Goal: Information Seeking & Learning: Learn about a topic

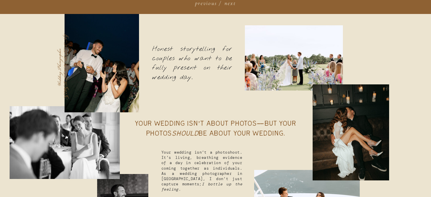
scroll to position [436, 0]
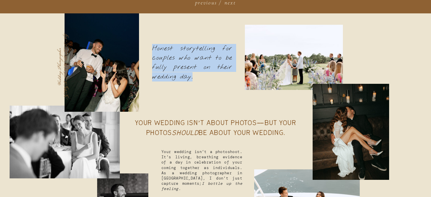
drag, startPoint x: 153, startPoint y: 47, endPoint x: 198, endPoint y: 81, distance: 56.1
click at [198, 81] on p "Honest storytelling for couples who want to be fully present on their wedding d…" at bounding box center [192, 63] width 80 height 38
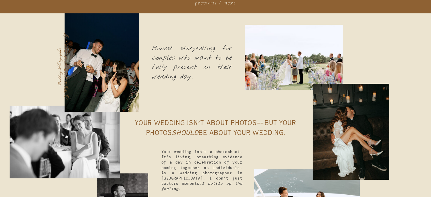
scroll to position [465, 0]
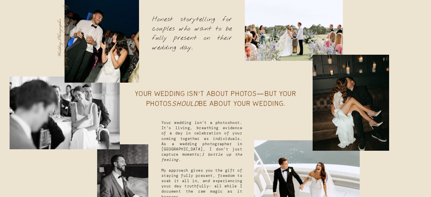
drag, startPoint x: 137, startPoint y: 93, endPoint x: 296, endPoint y: 104, distance: 159.2
click at [296, 104] on p "Your wedding isn’t about photos—but your photos should be about your wedding." at bounding box center [216, 99] width 186 height 20
copy p "Your wedding isn’t about photos—but your photos should be about your wedding."
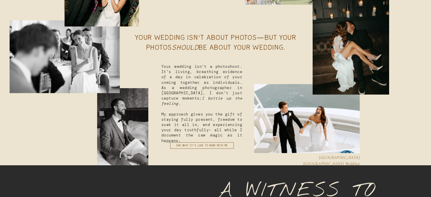
scroll to position [524, 0]
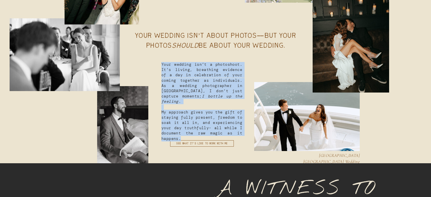
drag, startPoint x: 162, startPoint y: 63, endPoint x: 180, endPoint y: 134, distance: 73.3
click at [180, 111] on p "Your wedding isn’t a photoshoot. It’s living, breathing evidence of a day in ce…" at bounding box center [201, 86] width 81 height 49
copy p "Your wedding isn’t a photoshoot. It’s living, breathing evidence of a day in ce…"
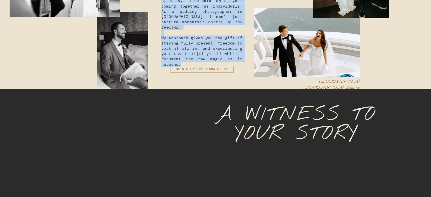
scroll to position [611, 0]
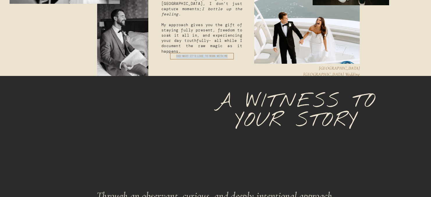
drag, startPoint x: 162, startPoint y: 56, endPoint x: 232, endPoint y: 56, distance: 70.1
copy div "SEE what it's like to work with me"
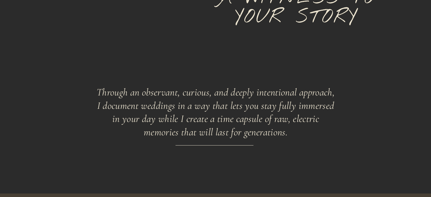
scroll to position [727, 0]
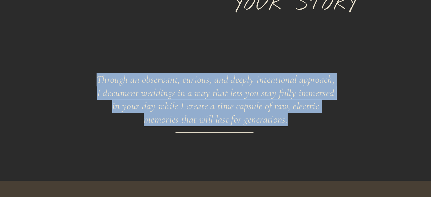
drag, startPoint x: 98, startPoint y: 77, endPoint x: 291, endPoint y: 120, distance: 197.7
click at [291, 120] on p "Through an observant, curious, and deeply intentional approach, I document wedd…" at bounding box center [216, 107] width 242 height 69
copy p "Through an observant, curious, and deeply intentional approach, I document wedd…"
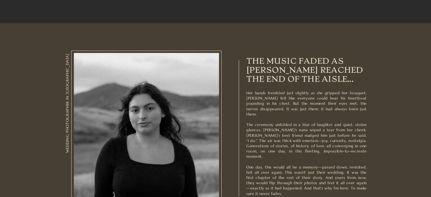
scroll to position [931, 0]
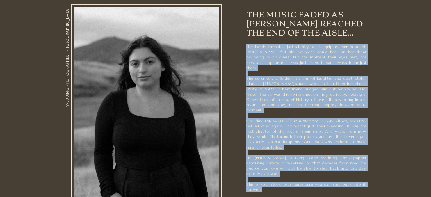
drag, startPoint x: 246, startPoint y: 12, endPoint x: 355, endPoint y: 156, distance: 180.5
click at [353, 157] on p "Her hands trembled just slightly as she gripped her bouquet. [PERSON_NAME] felt…" at bounding box center [306, 116] width 120 height 145
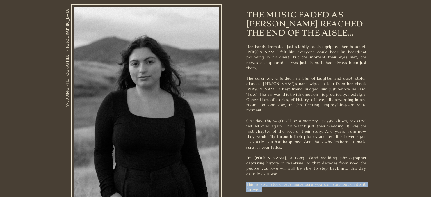
drag, startPoint x: 282, startPoint y: 179, endPoint x: 248, endPoint y: 17, distance: 165.2
click at [248, 17] on div "Her hands trembled just slightly as she gripped her bouquet. [PERSON_NAME] felt…" at bounding box center [215, 117] width 349 height 280
click at [270, 180] on p "Her hands trembled just slightly as she gripped her bouquet. [PERSON_NAME] felt…" at bounding box center [306, 116] width 120 height 145
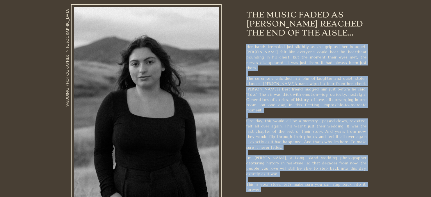
drag, startPoint x: 265, startPoint y: 177, endPoint x: 246, endPoint y: 49, distance: 129.6
click at [246, 49] on p "Her hands trembled just slightly as she gripped her bouquet. [PERSON_NAME] felt…" at bounding box center [306, 116] width 120 height 145
copy p "Lor ipsum dolorsit amet consecte ad eli seddoei tem incidid. Utla etdo magn ali…"
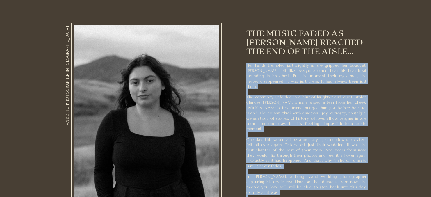
scroll to position [902, 0]
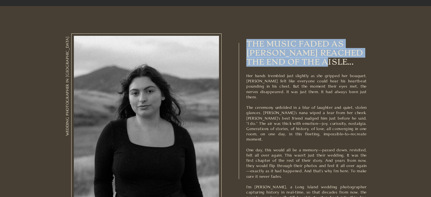
drag, startPoint x: 247, startPoint y: 44, endPoint x: 313, endPoint y: 64, distance: 69.1
click at [313, 64] on p "The music faded as [PERSON_NAME] reached the end of the aisle..." at bounding box center [306, 52] width 120 height 27
copy p "The music faded as [PERSON_NAME] reached the end of the aisle..."
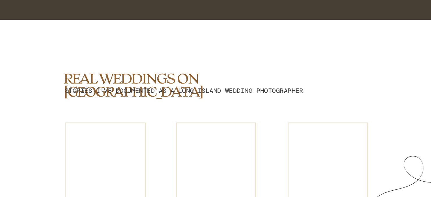
scroll to position [1193, 0]
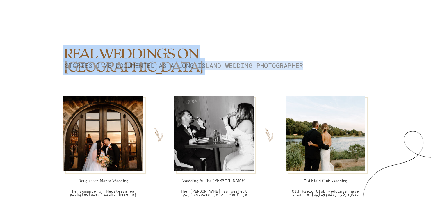
drag, startPoint x: 66, startPoint y: 53, endPoint x: 306, endPoint y: 66, distance: 240.7
click at [306, 66] on div "REAL weddings ON LONG ISLAND stories I've documented as a long Island wedding p…" at bounding box center [215, 126] width 349 height 262
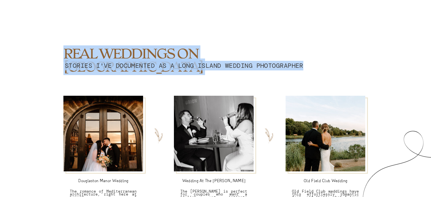
copy div "REAL weddings ON LONG ISLAND stories I've documented as a long Island wedding p…"
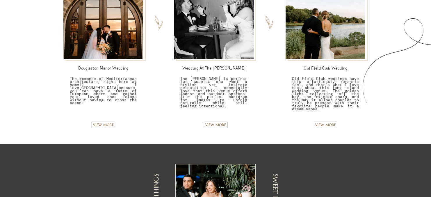
scroll to position [1309, 0]
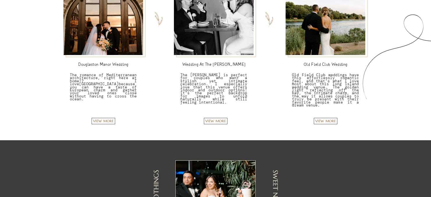
drag, startPoint x: 132, startPoint y: 124, endPoint x: 86, endPoint y: 101, distance: 52.3
copy div "REAL weddings ON LONG ISLAND stories I've documented as a long Island wedding p…"
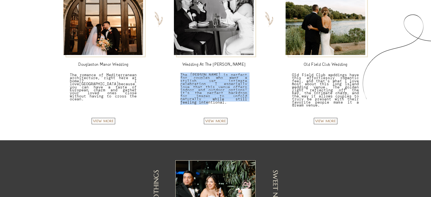
drag, startPoint x: 180, startPoint y: 75, endPoint x: 238, endPoint y: 99, distance: 62.6
click at [238, 99] on p "The [PERSON_NAME] is perfect for couples who want a stylish yet intimate celebr…" at bounding box center [213, 86] width 67 height 25
copy p "The [PERSON_NAME] is perfect for couples who want a stylish yet intimate celebr…"
drag, startPoint x: 328, startPoint y: 108, endPoint x: 292, endPoint y: 76, distance: 47.4
click at [292, 76] on p "Old Field Club weddings have this effortlessly romantic feel, and that's what I…" at bounding box center [325, 91] width 67 height 35
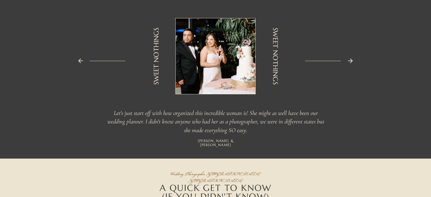
scroll to position [1454, 0]
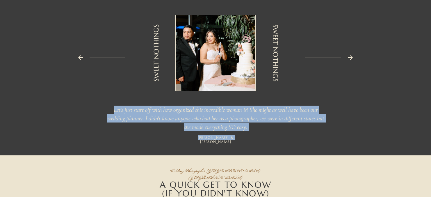
drag, startPoint x: 243, startPoint y: 142, endPoint x: 232, endPoint y: 140, distance: 11.1
click at [351, 58] on icon at bounding box center [350, 57] width 5 height 5
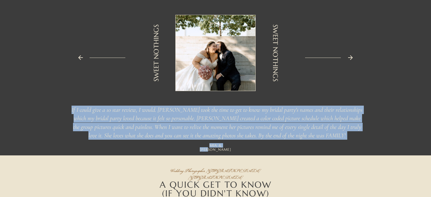
drag, startPoint x: 227, startPoint y: 147, endPoint x: 71, endPoint y: 110, distance: 160.9
click at [71, 110] on div "If I could give a 10 star review, I would. [PERSON_NAME] took the time to get t…" at bounding box center [215, 75] width 349 height 161
click at [351, 57] on icon at bounding box center [350, 57] width 7 height 7
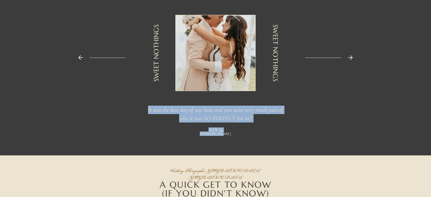
drag, startPoint x: 246, startPoint y: 133, endPoint x: 235, endPoint y: 130, distance: 11.0
click at [353, 58] on icon at bounding box center [350, 57] width 5 height 5
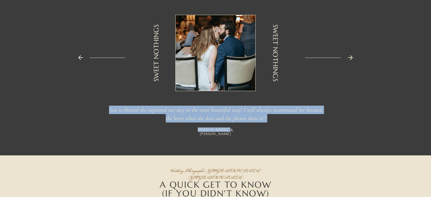
drag, startPoint x: 234, startPoint y: 132, endPoint x: 231, endPoint y: 132, distance: 3.8
click at [350, 60] on icon at bounding box center [350, 57] width 7 height 7
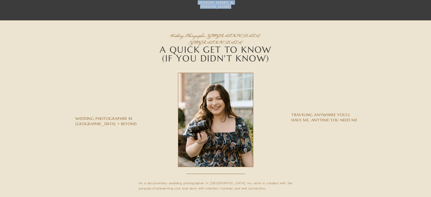
scroll to position [1600, 0]
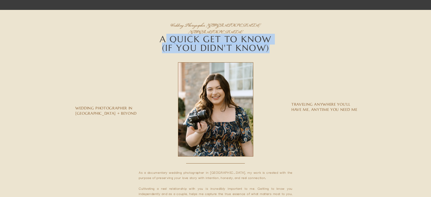
drag, startPoint x: 273, startPoint y: 50, endPoint x: 162, endPoint y: 35, distance: 111.9
click at [162, 35] on h2 "A QUICK GET TO KNOW (IF YOU DIDN'T KNOW)" at bounding box center [215, 44] width 207 height 19
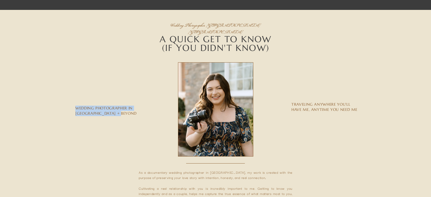
drag, startPoint x: 87, startPoint y: 109, endPoint x: 114, endPoint y: 112, distance: 27.2
click at [114, 112] on p "Wedding photographer in [GEOGRAPHIC_DATA] + Beyond" at bounding box center [113, 112] width 76 height 12
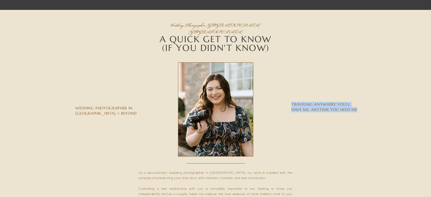
drag, startPoint x: 293, startPoint y: 104, endPoint x: 359, endPoint y: 111, distance: 66.6
click at [359, 111] on p "TRAVELING ANYWHERE YOU’LL HAVE ME, ANYTIME YOU NEED ME" at bounding box center [326, 107] width 70 height 11
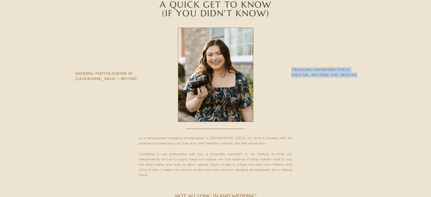
scroll to position [1687, 0]
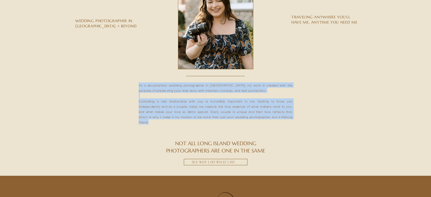
drag, startPoint x: 160, startPoint y: 123, endPoint x: 134, endPoint y: 82, distance: 48.3
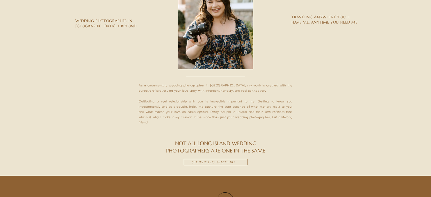
drag, startPoint x: 138, startPoint y: 84, endPoint x: 136, endPoint y: 105, distance: 21.3
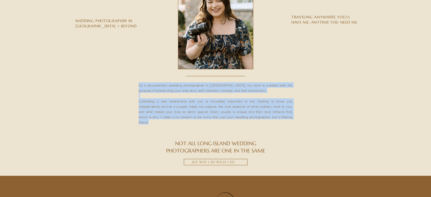
drag, startPoint x: 152, startPoint y: 124, endPoint x: 158, endPoint y: 106, distance: 19.1
click at [139, 86] on p "As a documentary wedding photographer in [GEOGRAPHIC_DATA], my work is created …" at bounding box center [216, 117] width 154 height 70
drag, startPoint x: 259, startPoint y: 164, endPoint x: 186, endPoint y: 136, distance: 79.0
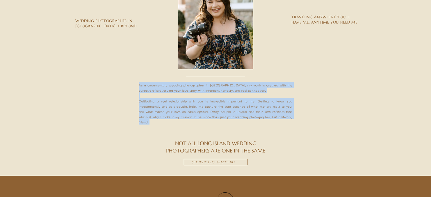
drag, startPoint x: 243, startPoint y: 171, endPoint x: 157, endPoint y: 138, distance: 92.5
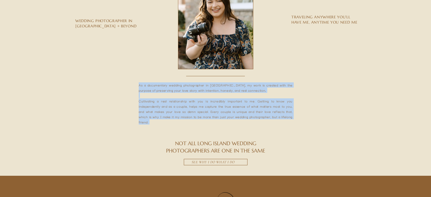
drag, startPoint x: 133, startPoint y: 86, endPoint x: 259, endPoint y: 136, distance: 135.9
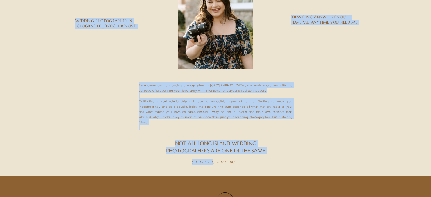
drag, startPoint x: 259, startPoint y: 169, endPoint x: 210, endPoint y: 161, distance: 49.8
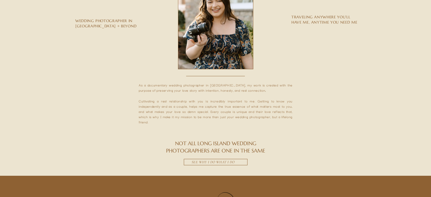
drag, startPoint x: 143, startPoint y: 154, endPoint x: 157, endPoint y: 142, distance: 18.6
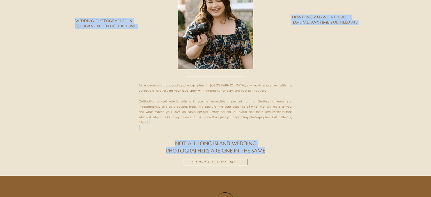
drag, startPoint x: 169, startPoint y: 139, endPoint x: 246, endPoint y: 163, distance: 81.1
click at [246, 163] on div "As a documentary wedding photographer in [GEOGRAPHIC_DATA], my work is created …" at bounding box center [215, 49] width 349 height 253
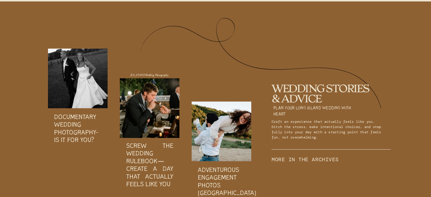
scroll to position [1862, 0]
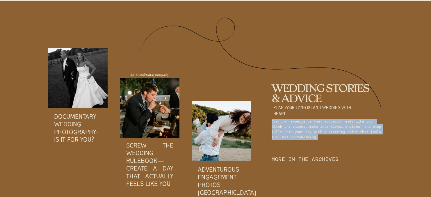
drag, startPoint x: 272, startPoint y: 120, endPoint x: 342, endPoint y: 139, distance: 72.7
click at [342, 139] on p "Craft an experience that actually feels like you. Ditch the stress, make intent…" at bounding box center [327, 129] width 110 height 20
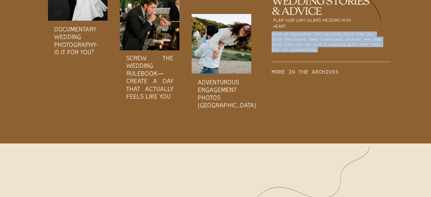
scroll to position [1920, 0]
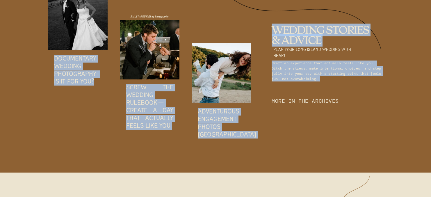
drag, startPoint x: 230, startPoint y: 146, endPoint x: 95, endPoint y: 79, distance: 150.4
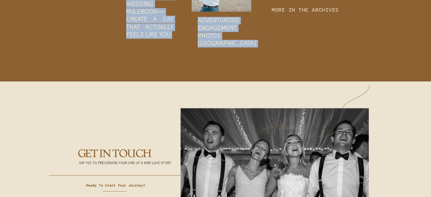
scroll to position [2123, 0]
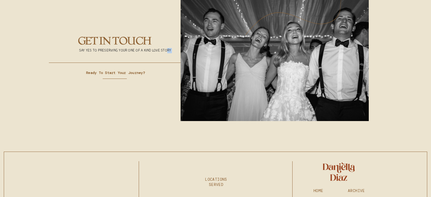
drag, startPoint x: 79, startPoint y: 41, endPoint x: 167, endPoint y: 49, distance: 88.2
click at [167, 49] on div "ready to start your journey? say yes to preserving your one of a kind love stor…" at bounding box center [215, 58] width 349 height 179
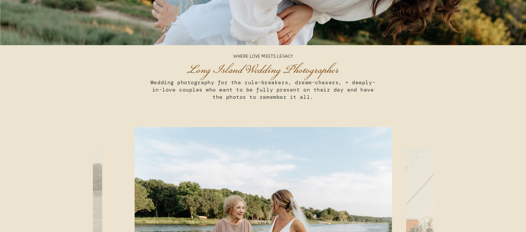
scroll to position [0, 0]
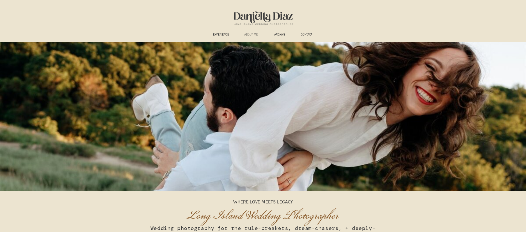
click at [251, 33] on h3 "ABOUT ME" at bounding box center [251, 35] width 22 height 4
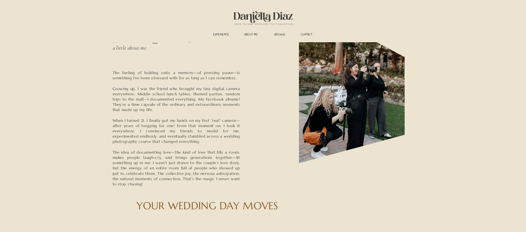
scroll to position [58, 0]
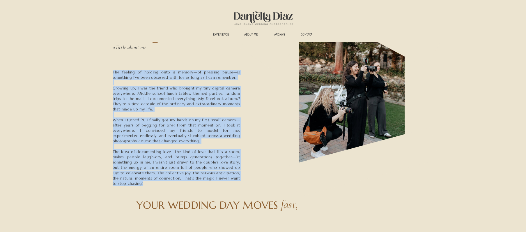
drag, startPoint x: 145, startPoint y: 183, endPoint x: 113, endPoint y: 74, distance: 114.3
click at [113, 74] on p "The feeling of holding onto a memory—of pressing pause—is something I’ve been o…" at bounding box center [176, 140] width 127 height 141
copy p "The feeling of holding onto a memory—of pressing pause—is something I’ve been o…"
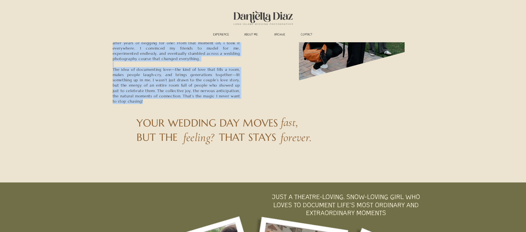
scroll to position [145, 0]
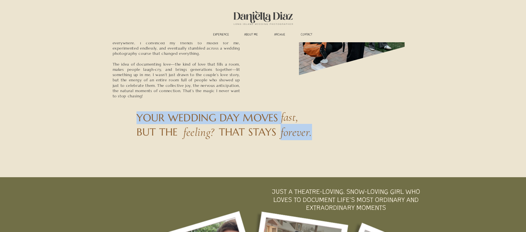
drag, startPoint x: 136, startPoint y: 115, endPoint x: 312, endPoint y: 134, distance: 176.9
click at [312, 134] on div "HI, I’M DANIELLA =) The feeling of holding onto a memory—of pressing pause—is s…" at bounding box center [262, 37] width 349 height 280
click at [312, 134] on h3 "forever." at bounding box center [303, 132] width 46 height 17
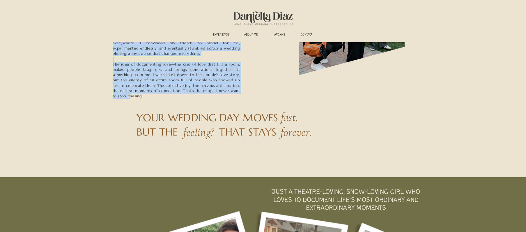
drag, startPoint x: 299, startPoint y: 149, endPoint x: 136, endPoint y: 117, distance: 166.3
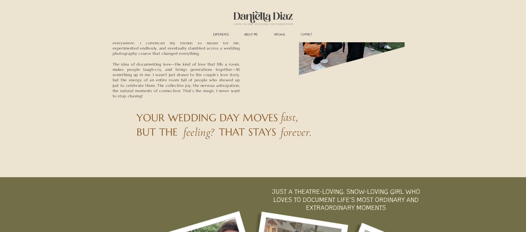
click at [212, 122] on h2 "YOUR WEDDING DAY MOVES" at bounding box center [212, 117] width 153 height 13
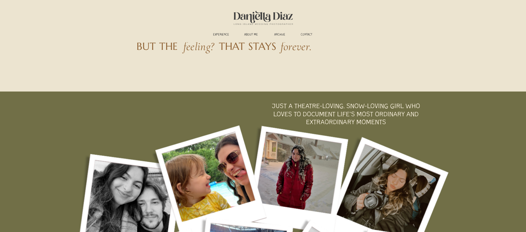
scroll to position [233, 0]
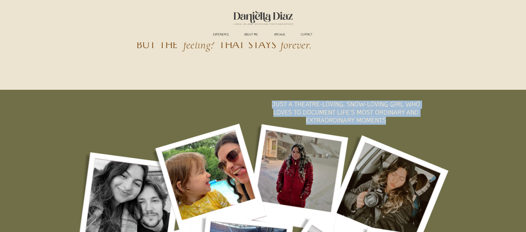
drag, startPoint x: 390, startPoint y: 120, endPoint x: 273, endPoint y: 104, distance: 118.4
click at [273, 104] on p "JUST A THEATRE-LOVING, SNOW-LOVING GIRL WHO LOVES TO DOCUMENT LIFE'S MOST ORDIN…" at bounding box center [346, 113] width 166 height 26
copy p "JUST A THEATRE-LOVING, SNOW-LOVING GIRL WHO LOVES TO DOCUMENT LIFE'S MOST ORDIN…"
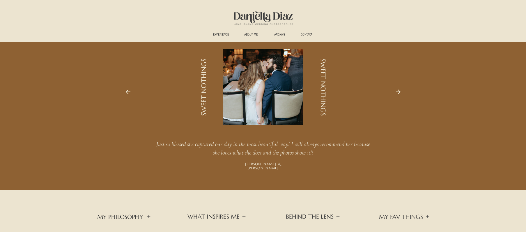
scroll to position [553, 0]
click at [399, 92] on icon at bounding box center [397, 91] width 5 height 5
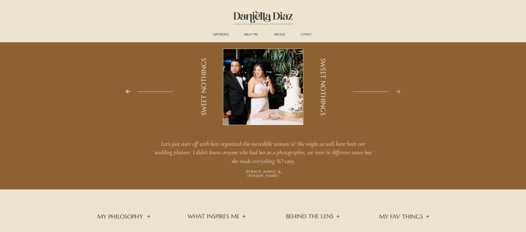
click at [399, 92] on icon at bounding box center [397, 91] width 5 height 5
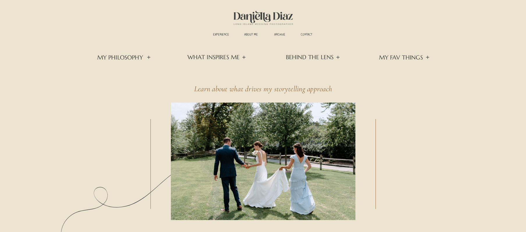
scroll to position [698, 0]
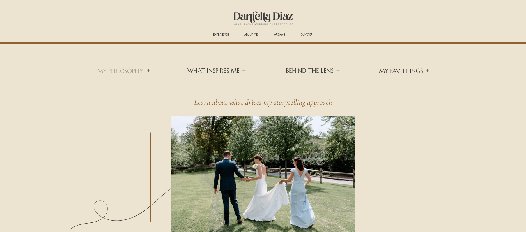
click at [103, 70] on h3 "mY PHILOSOPHY" at bounding box center [120, 70] width 47 height 6
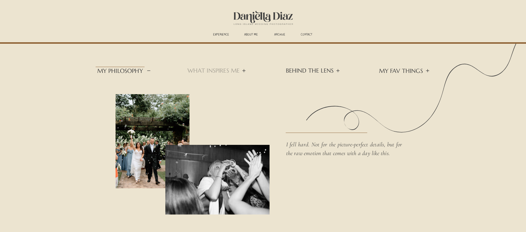
click at [232, 69] on h3 "WHAT INSPIRES ME" at bounding box center [214, 70] width 55 height 6
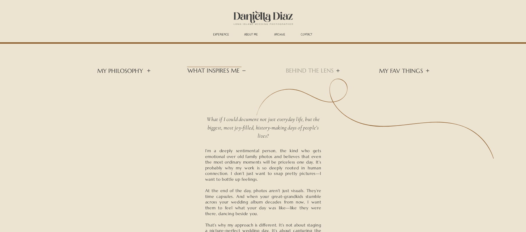
click at [316, 71] on h3 "BEHIND THE LENS" at bounding box center [311, 70] width 50 height 6
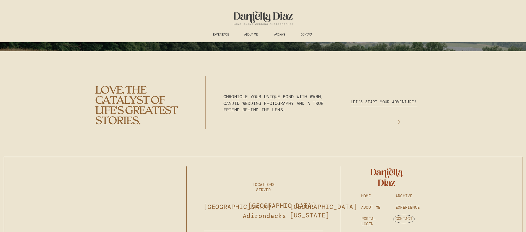
scroll to position [1611, 0]
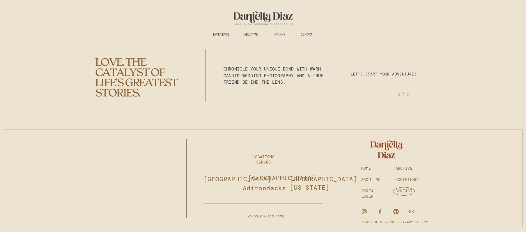
click at [277, 35] on h3 "ARCHIVE" at bounding box center [280, 35] width 18 height 4
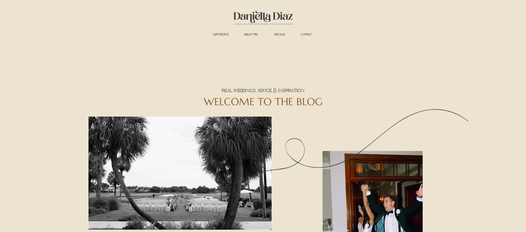
click at [223, 34] on h3 "experience" at bounding box center [221, 35] width 22 height 4
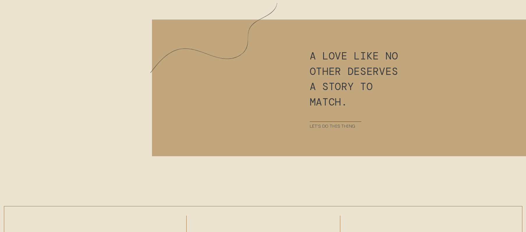
scroll to position [3142, 0]
